Goal: Find specific page/section: Find specific page/section

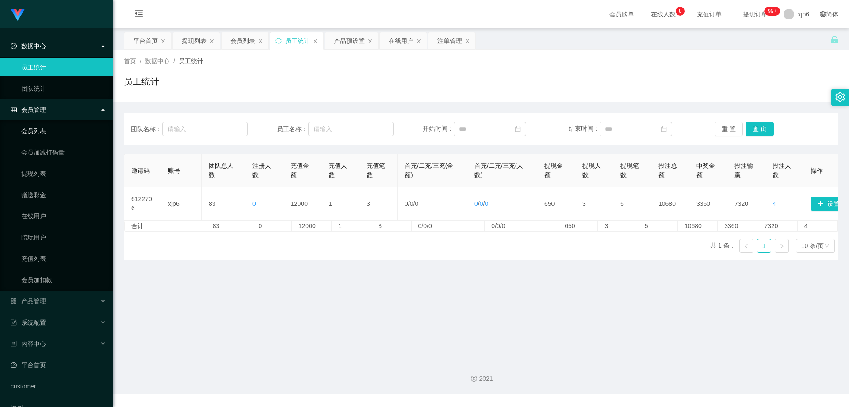
click at [45, 138] on link "会员列表" at bounding box center [63, 131] width 85 height 18
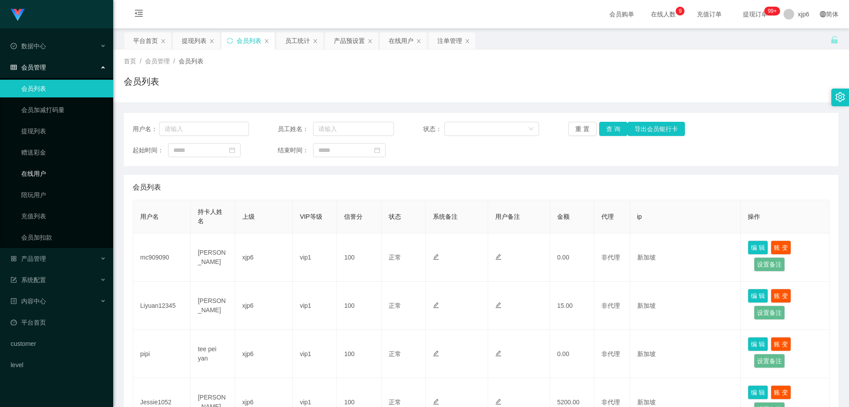
drag, startPoint x: 40, startPoint y: 173, endPoint x: 57, endPoint y: 179, distance: 17.2
click at [40, 173] on link "在线用户" at bounding box center [63, 174] width 85 height 18
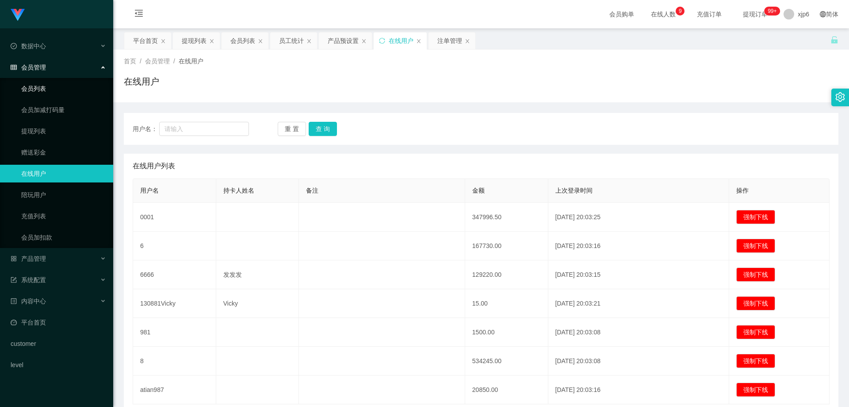
click at [47, 89] on link "会员列表" at bounding box center [63, 89] width 85 height 18
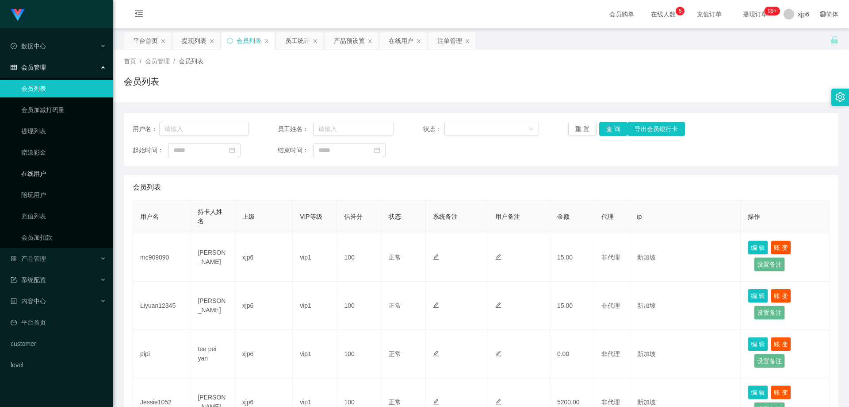
click at [39, 174] on link "在线用户" at bounding box center [63, 174] width 85 height 18
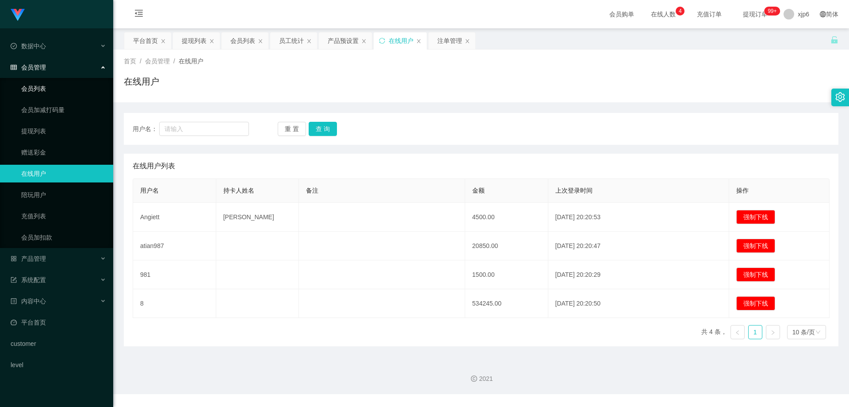
click at [68, 91] on link "会员列表" at bounding box center [63, 89] width 85 height 18
